Goal: Task Accomplishment & Management: Complete application form

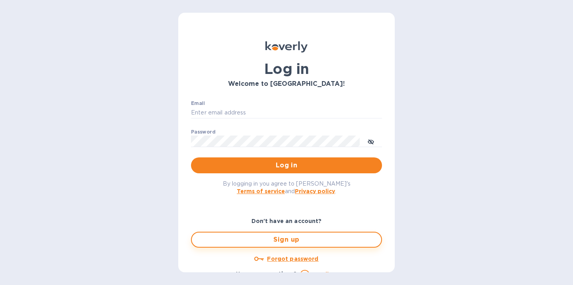
scroll to position [11, 0]
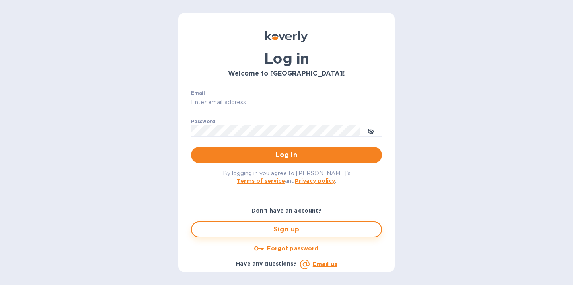
click at [290, 227] on span "Sign up" at bounding box center [286, 230] width 177 height 10
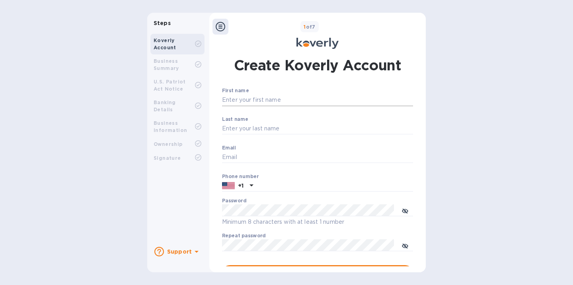
click at [282, 99] on input "First name" at bounding box center [317, 100] width 191 height 12
type input "Daniel"
click at [267, 124] on input "Last name" at bounding box center [317, 129] width 191 height 12
type input "Razi"
click at [246, 161] on input "Email" at bounding box center [317, 158] width 191 height 12
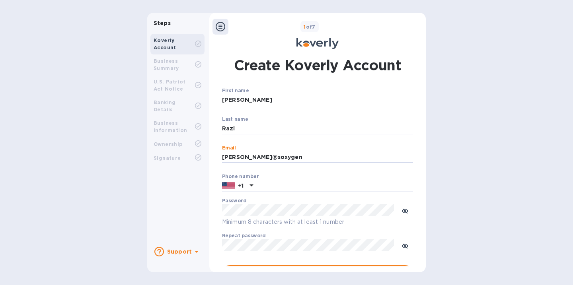
type input "[PERSON_NAME][EMAIL_ADDRESS][DOMAIN_NAME]"
click at [279, 189] on input "text" at bounding box center [334, 186] width 157 height 12
type input "3237066329"
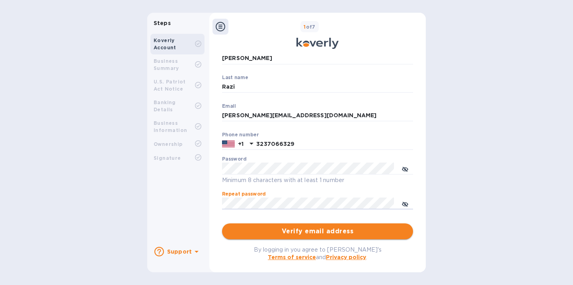
scroll to position [57, 0]
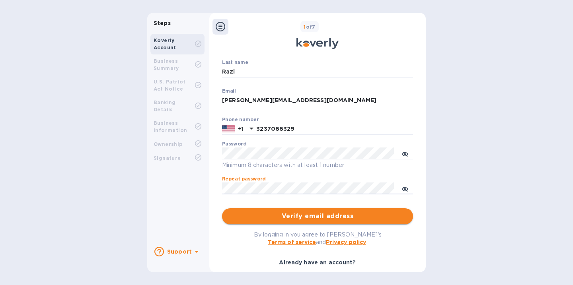
click at [322, 217] on span "Verify email address" at bounding box center [317, 217] width 178 height 10
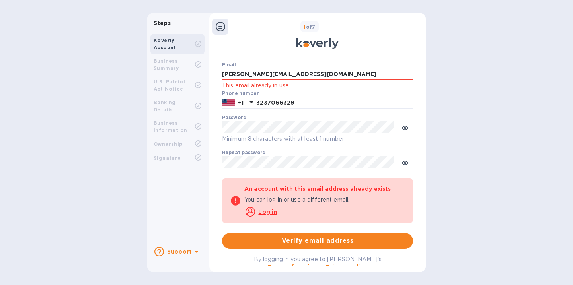
scroll to position [98, 0]
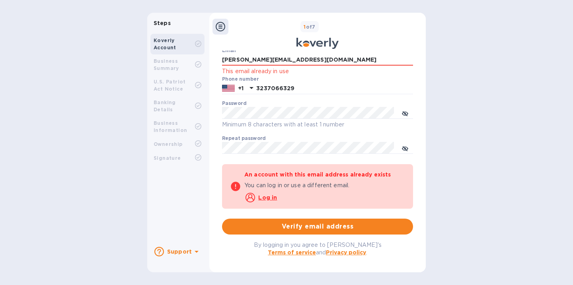
click at [265, 197] on u "Log in" at bounding box center [267, 198] width 19 height 6
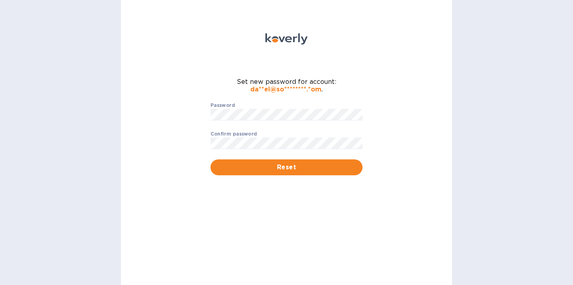
click at [336, 31] on div at bounding box center [287, 51] width 162 height 45
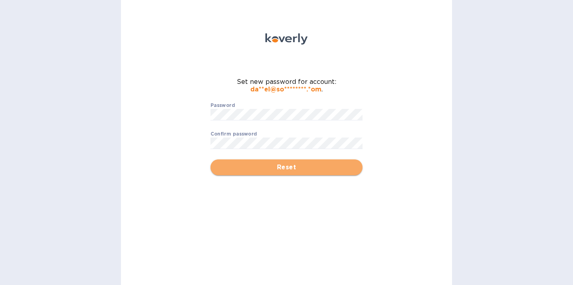
click at [263, 160] on button "Reset" at bounding box center [287, 168] width 152 height 16
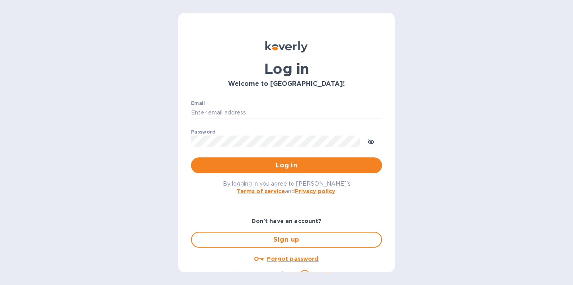
type input "[PERSON_NAME][EMAIL_ADDRESS][DOMAIN_NAME]"
click at [281, 170] on span "Log in" at bounding box center [286, 166] width 178 height 10
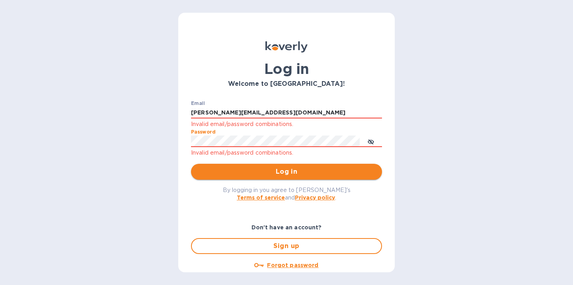
click at [267, 173] on span "Log in" at bounding box center [286, 172] width 178 height 10
click at [191, 164] on button "Log in" at bounding box center [286, 172] width 191 height 16
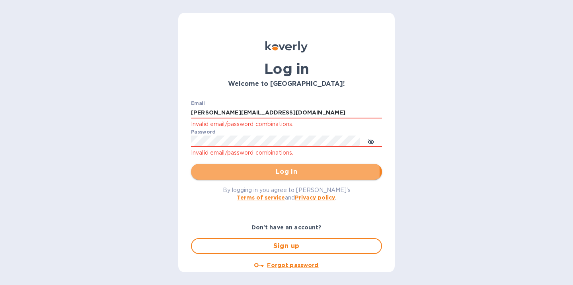
click at [250, 172] on span "Log in" at bounding box center [286, 172] width 178 height 10
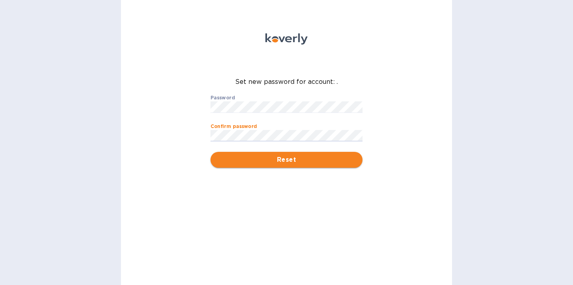
click at [247, 160] on span "Reset" at bounding box center [286, 160] width 139 height 10
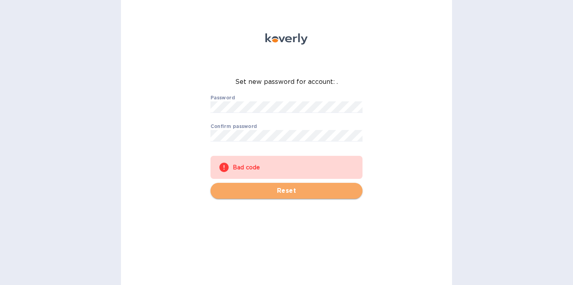
click at [254, 189] on span "Reset" at bounding box center [286, 191] width 139 height 10
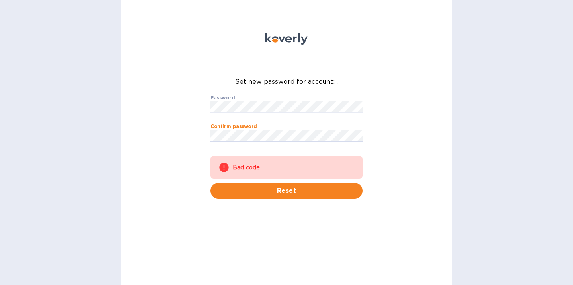
click at [260, 192] on span "Reset" at bounding box center [286, 191] width 139 height 10
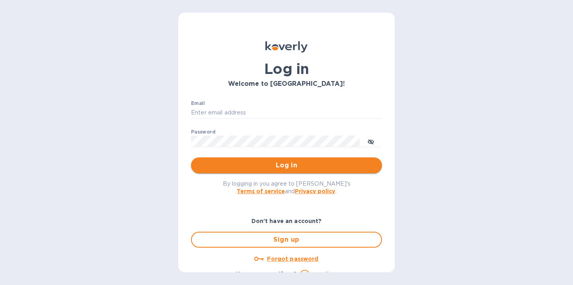
type input "[PERSON_NAME][EMAIL_ADDRESS][DOMAIN_NAME]"
click at [251, 168] on span "Log in" at bounding box center [286, 166] width 178 height 10
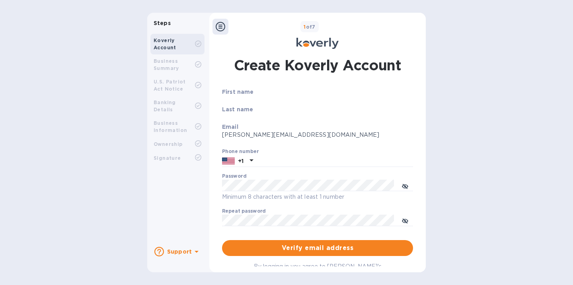
click at [270, 94] on p "First name" at bounding box center [317, 92] width 191 height 8
click at [279, 161] on input "text" at bounding box center [334, 161] width 157 height 12
type input "3237066329"
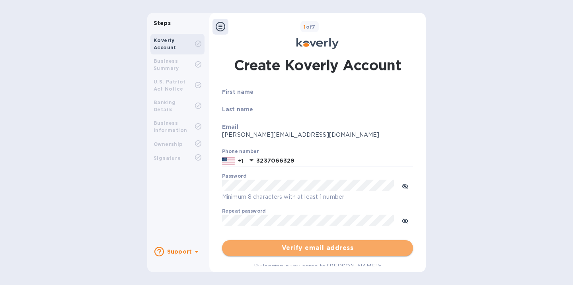
click at [270, 244] on span "Verify email address" at bounding box center [317, 249] width 178 height 10
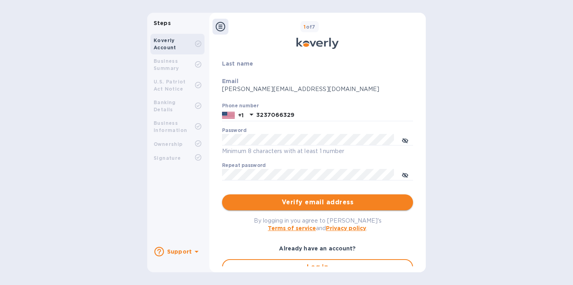
scroll to position [59, 0]
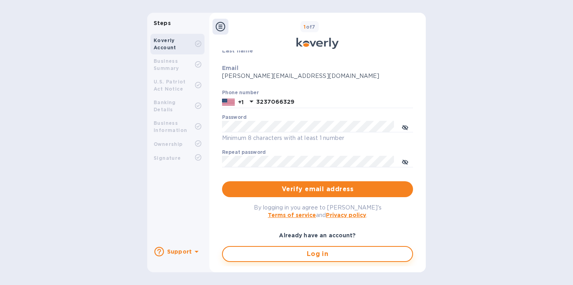
click at [307, 255] on span "Log in" at bounding box center [317, 255] width 177 height 10
